Goal: Task Accomplishment & Management: Manage account settings

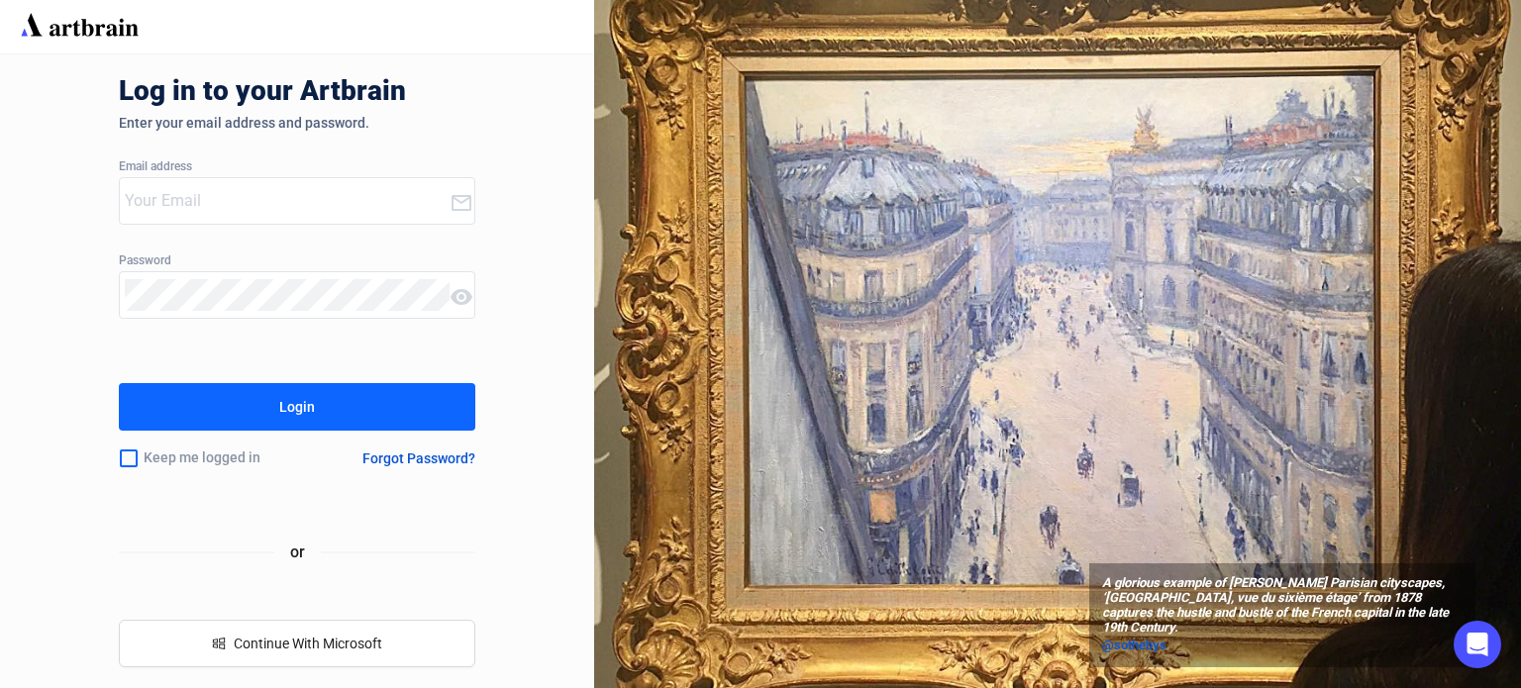
type input "[EMAIL_ADDRESS][DOMAIN_NAME]"
click at [127, 464] on input "checkbox" at bounding box center [129, 459] width 20 height 42
checkbox input "true"
click at [337, 413] on button "Login" at bounding box center [297, 407] width 356 height 48
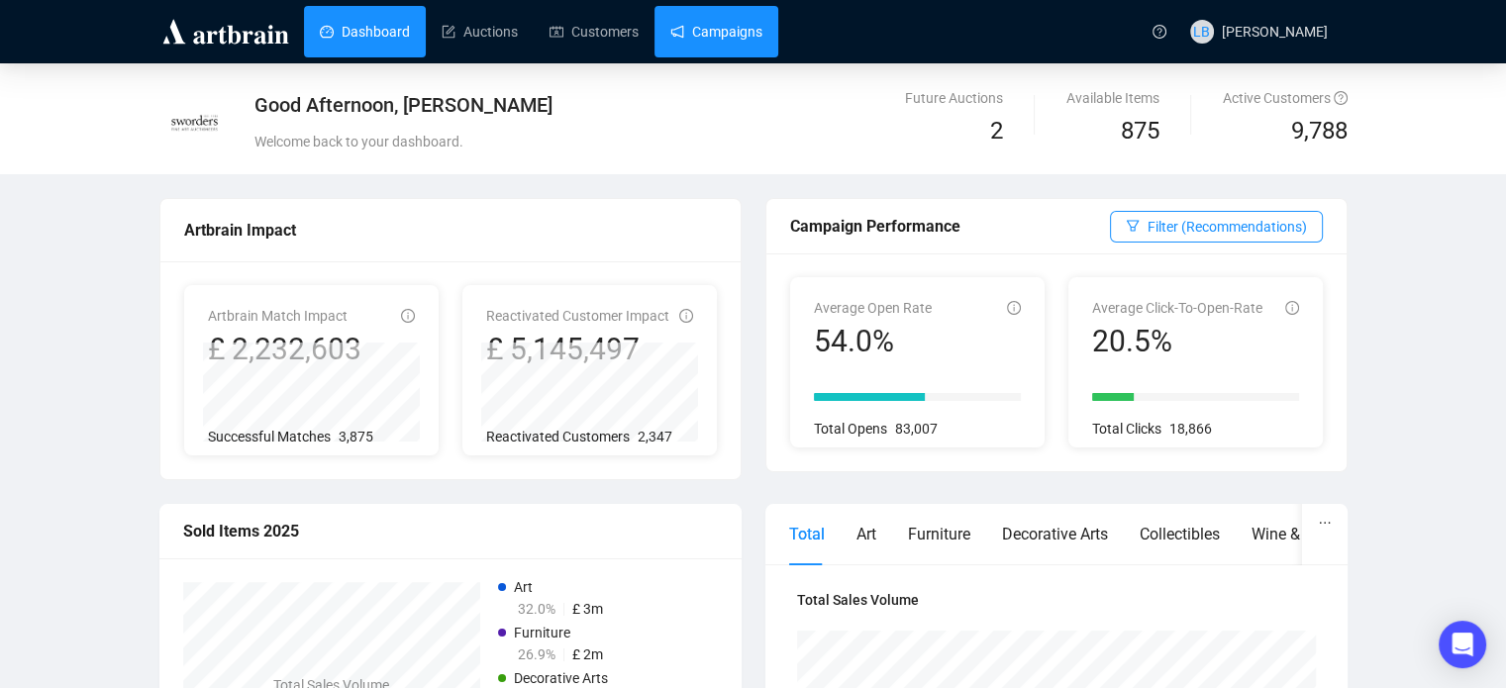
click at [722, 54] on link "Campaigns" at bounding box center [716, 31] width 92 height 51
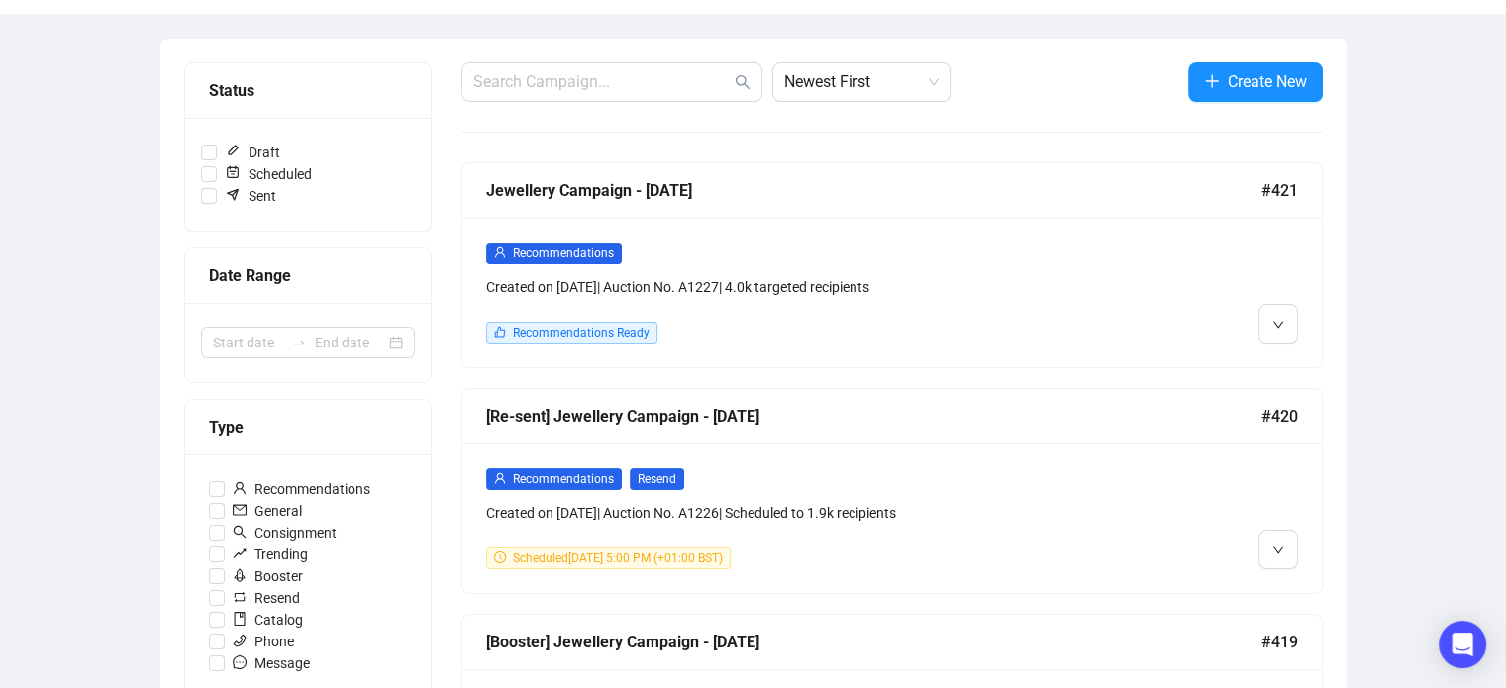
scroll to position [198, 0]
click at [573, 195] on div "Jewellery Campaign - [DATE]" at bounding box center [873, 190] width 775 height 25
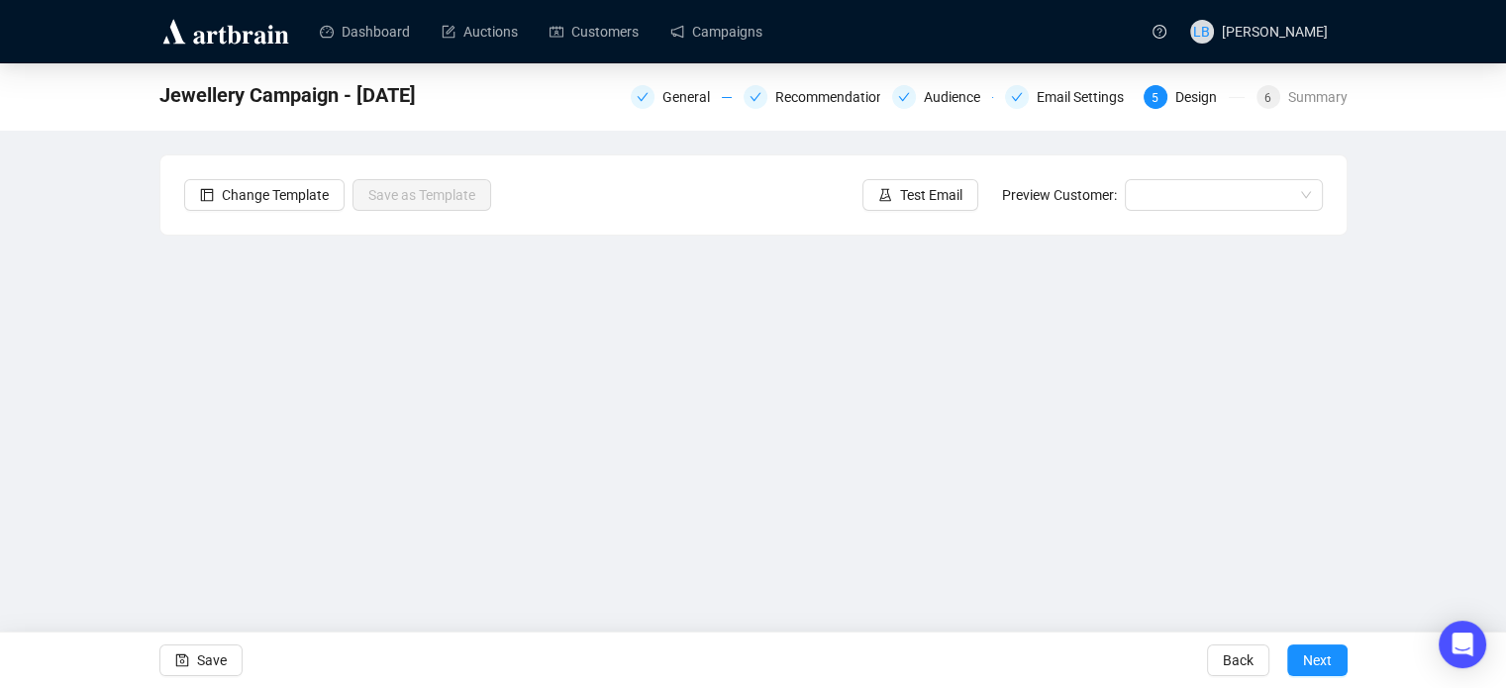
scroll to position [48, 0]
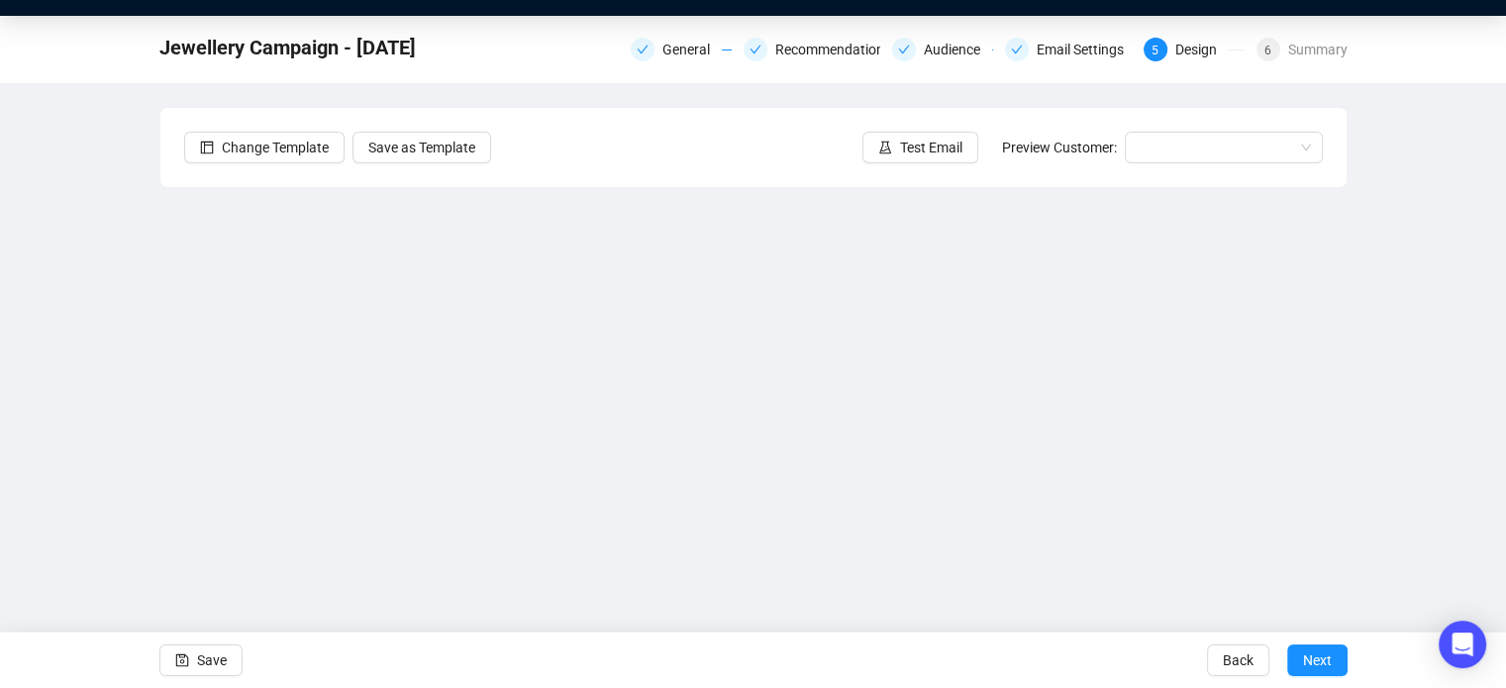
click at [1380, 320] on div "Jewellery Campaign - [DATE] General Recommendations Audience Email Settings 5 D…" at bounding box center [753, 349] width 1506 height 667
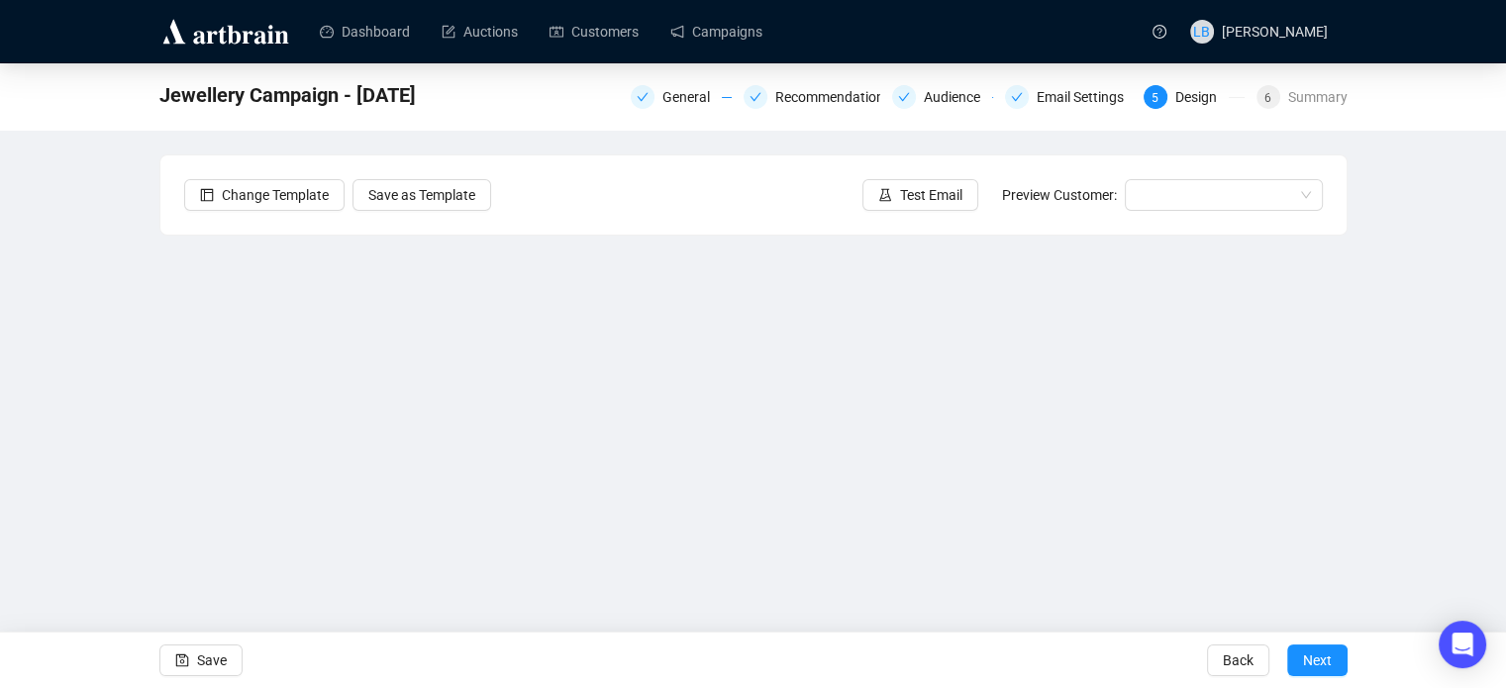
click at [242, 27] on img at bounding box center [225, 32] width 133 height 32
click at [364, 35] on link "Dashboard" at bounding box center [365, 31] width 90 height 51
